Goal: Information Seeking & Learning: Learn about a topic

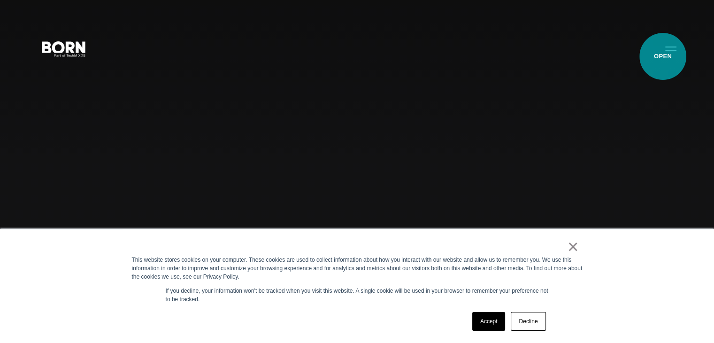
click at [663, 56] on button "Primary Menu" at bounding box center [670, 48] width 23 height 20
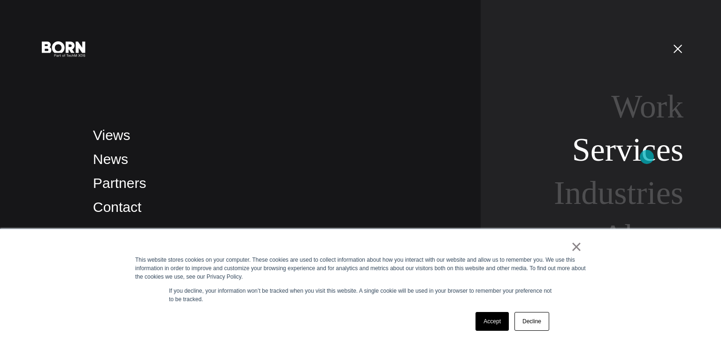
click at [657, 156] on link "Services" at bounding box center [627, 149] width 111 height 36
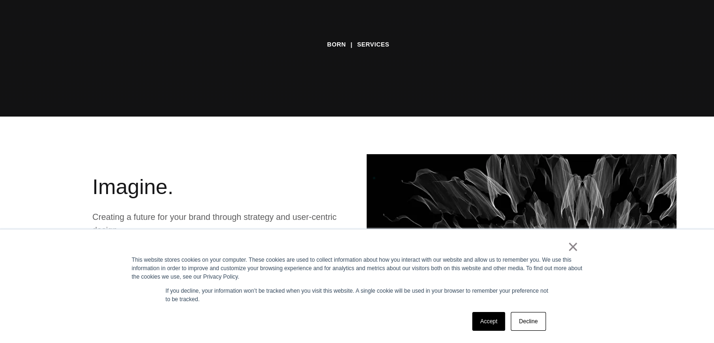
scroll to position [282, 0]
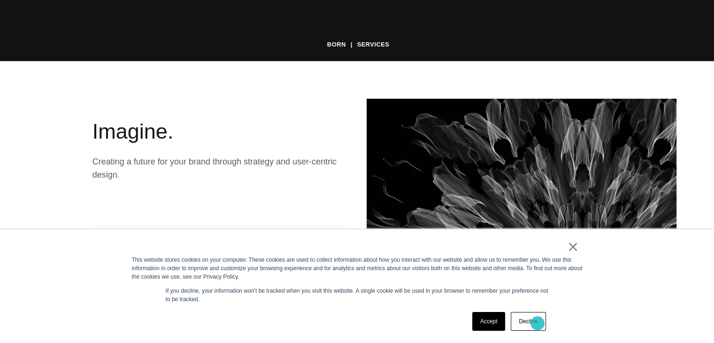
click at [537, 323] on link "Decline" at bounding box center [528, 321] width 35 height 19
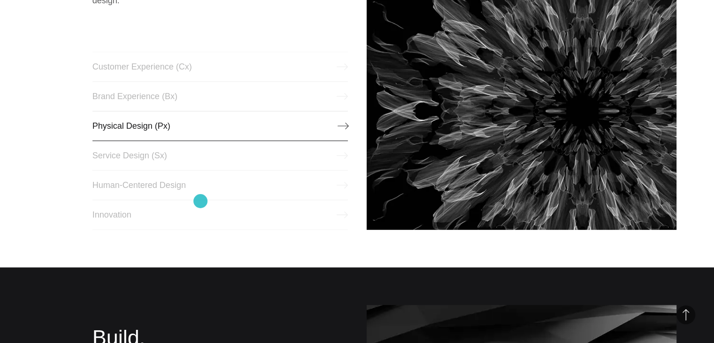
scroll to position [469, 0]
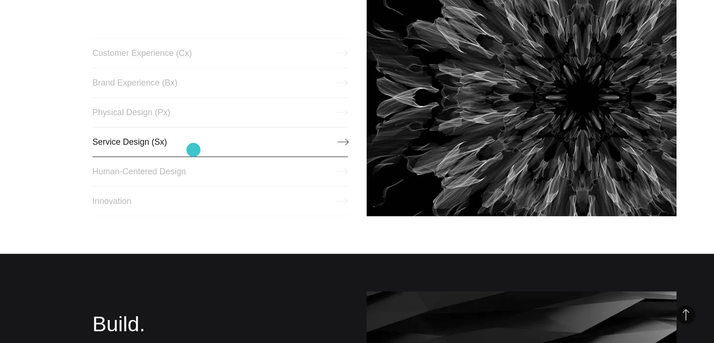
click at [193, 150] on link "Service Design (Sx)" at bounding box center [219, 142] width 255 height 30
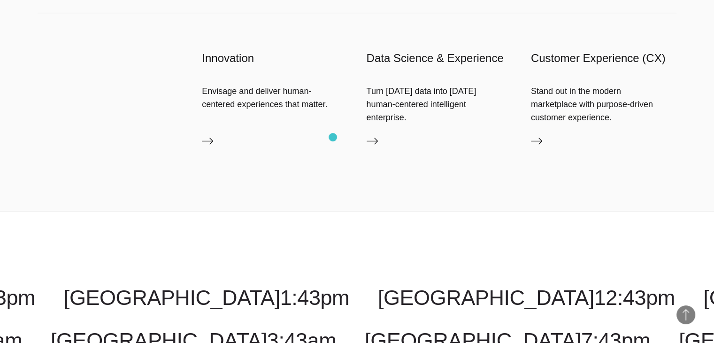
scroll to position [1126, 0]
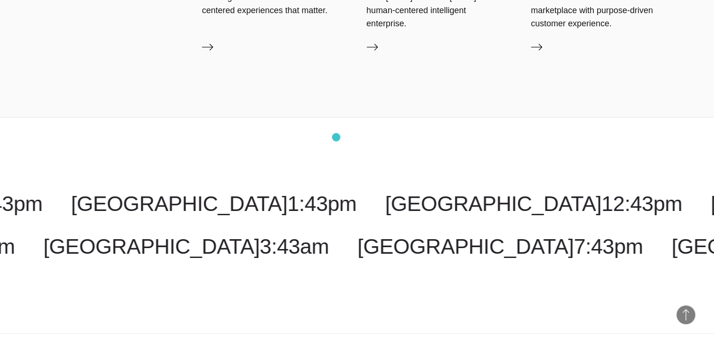
drag, startPoint x: 333, startPoint y: 137, endPoint x: 341, endPoint y: 138, distance: 8.5
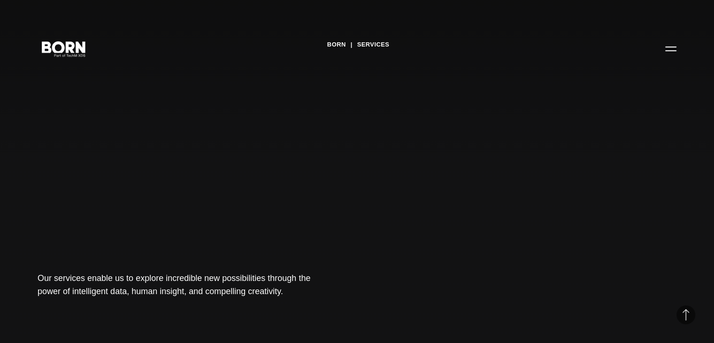
scroll to position [469, 0]
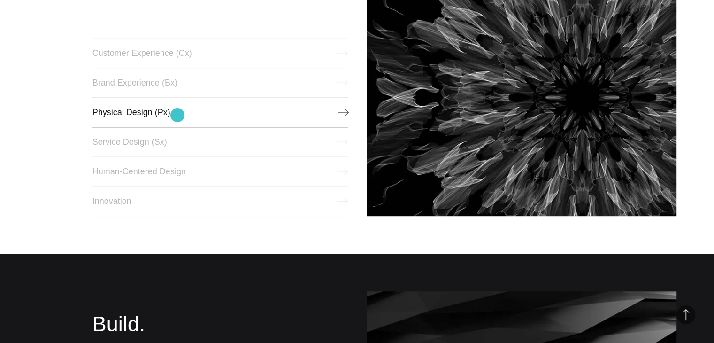
click at [177, 115] on link "Physical Design (Px)" at bounding box center [219, 112] width 255 height 30
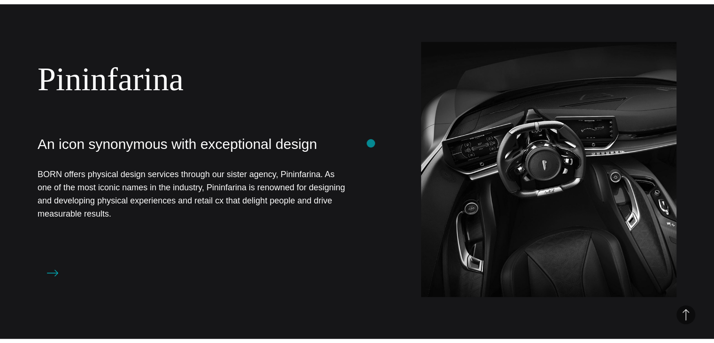
scroll to position [563, 0]
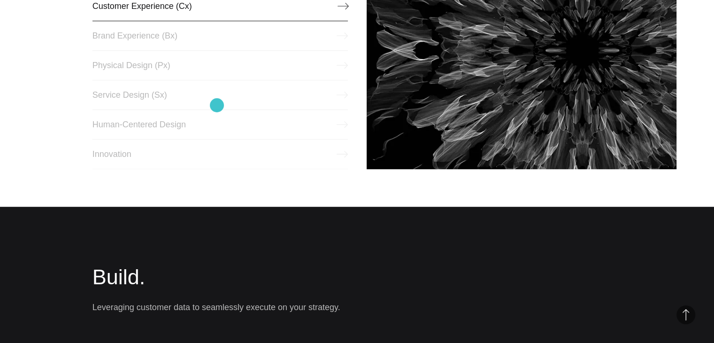
scroll to position [422, 0]
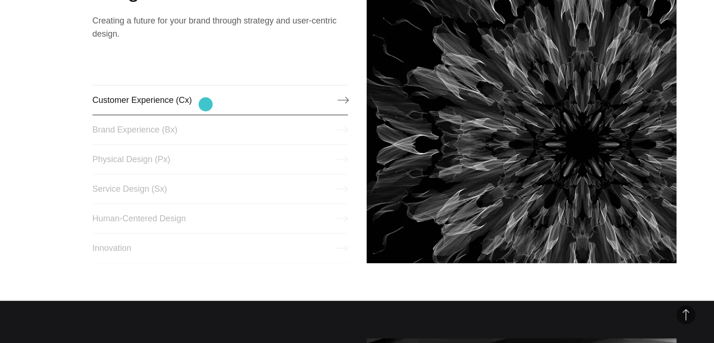
click at [206, 104] on link "Customer Experience (Cx)" at bounding box center [219, 100] width 255 height 30
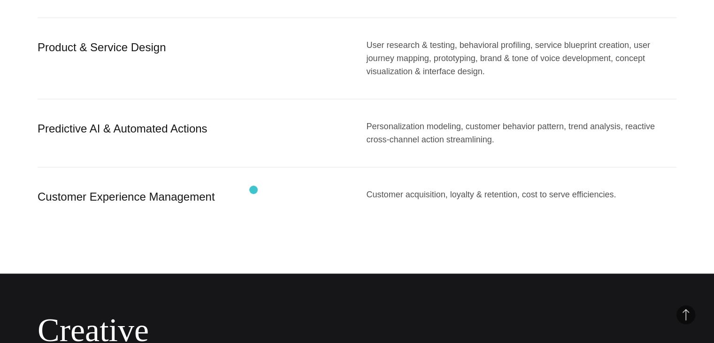
scroll to position [1267, 0]
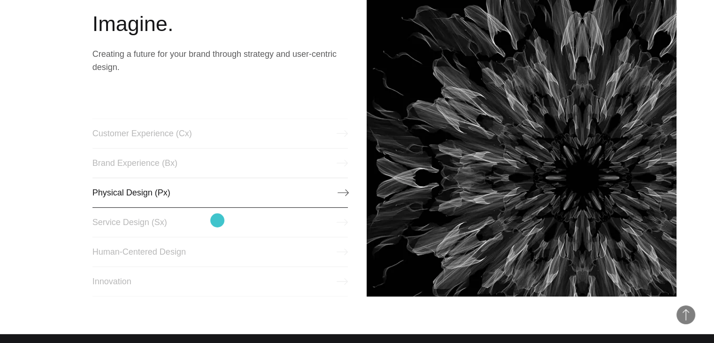
scroll to position [469, 0]
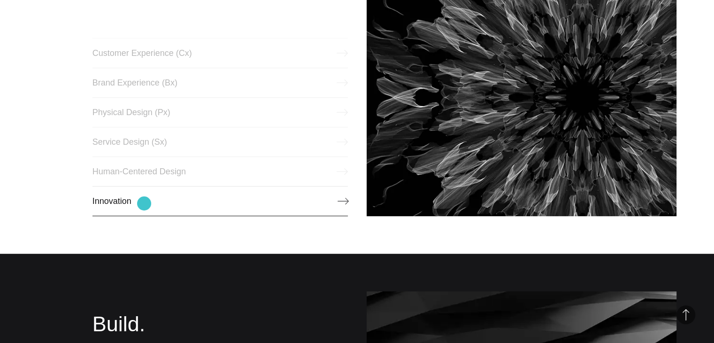
click at [144, 203] on link "Innovation" at bounding box center [219, 201] width 255 height 30
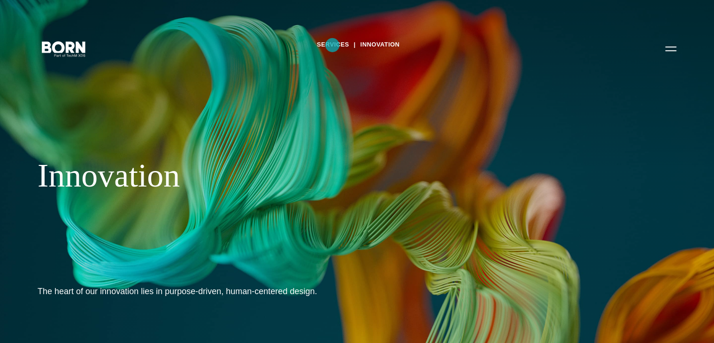
click at [332, 45] on link "Services" at bounding box center [333, 45] width 32 height 14
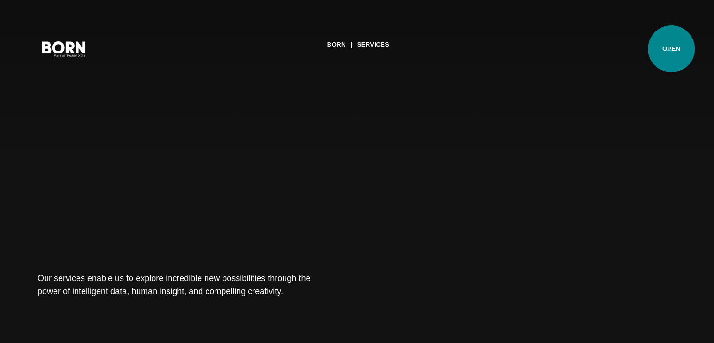
click at [671, 49] on button "Primary Menu" at bounding box center [670, 48] width 23 height 20
